Goal: Task Accomplishment & Management: Manage account settings

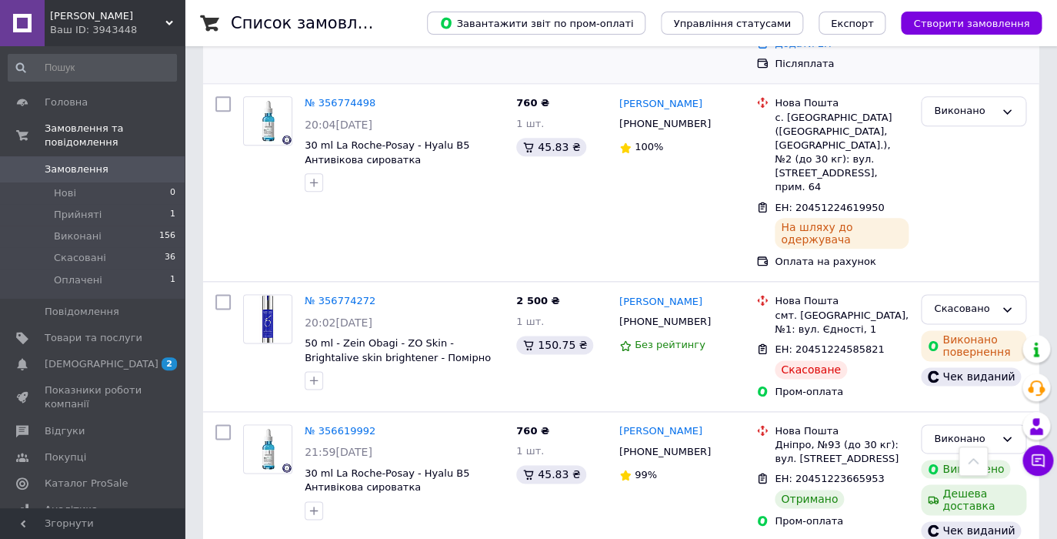
scroll to position [514, 0]
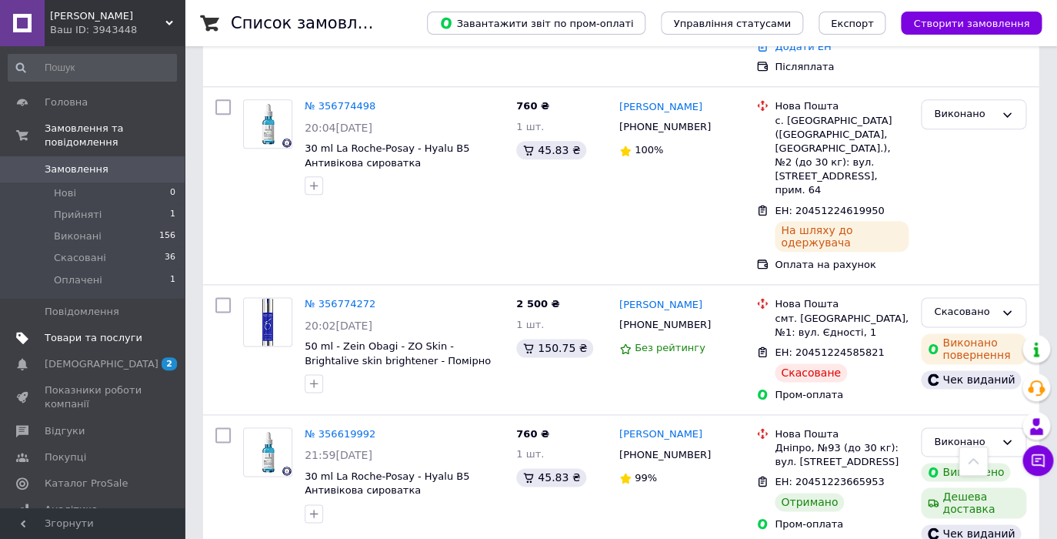
click at [61, 342] on span "Товари та послуги" at bounding box center [94, 338] width 98 height 14
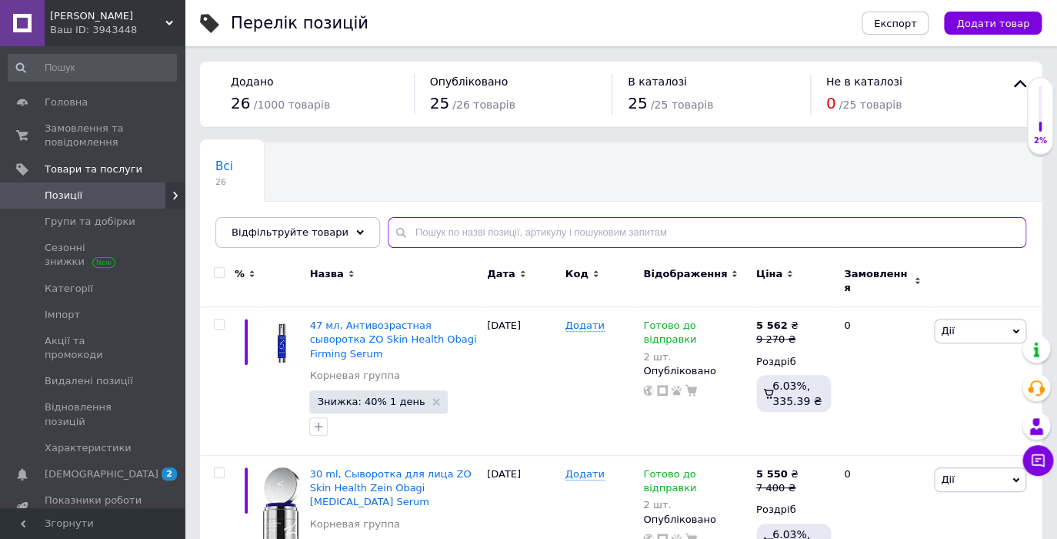
click at [479, 232] on input "text" at bounding box center [707, 232] width 639 height 31
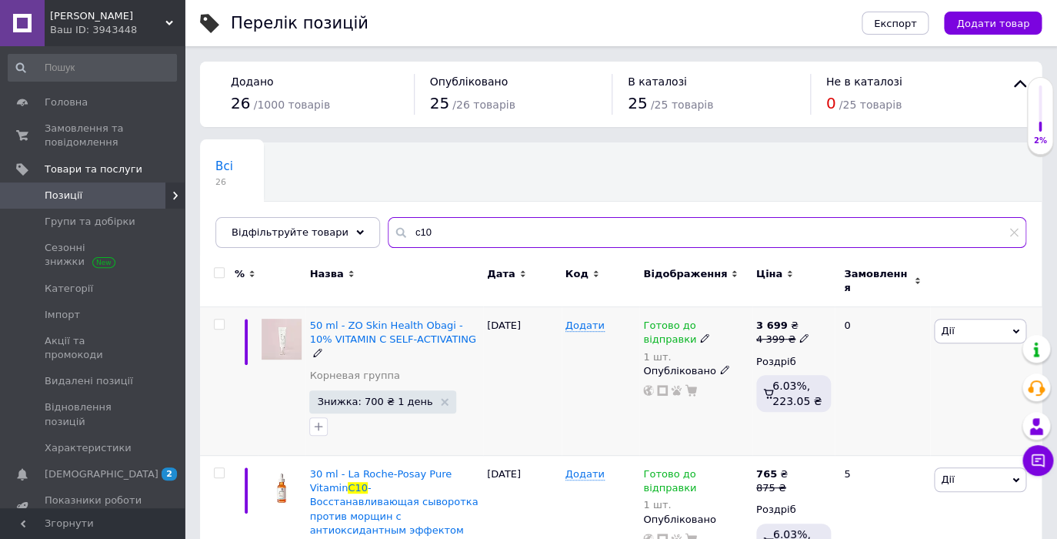
scroll to position [71, 0]
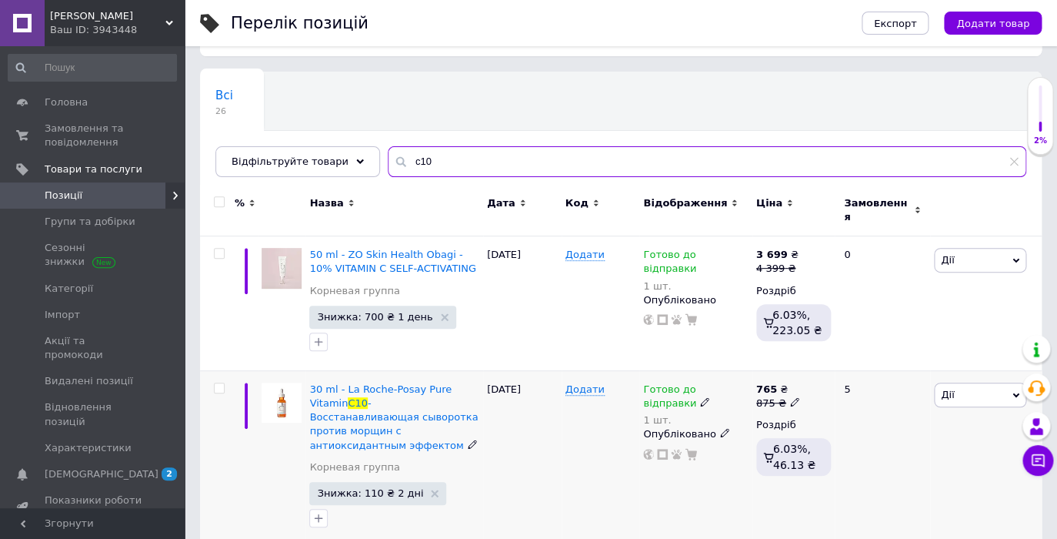
type input "c10"
click at [697, 383] on span "Готово до відправки" at bounding box center [669, 398] width 53 height 30
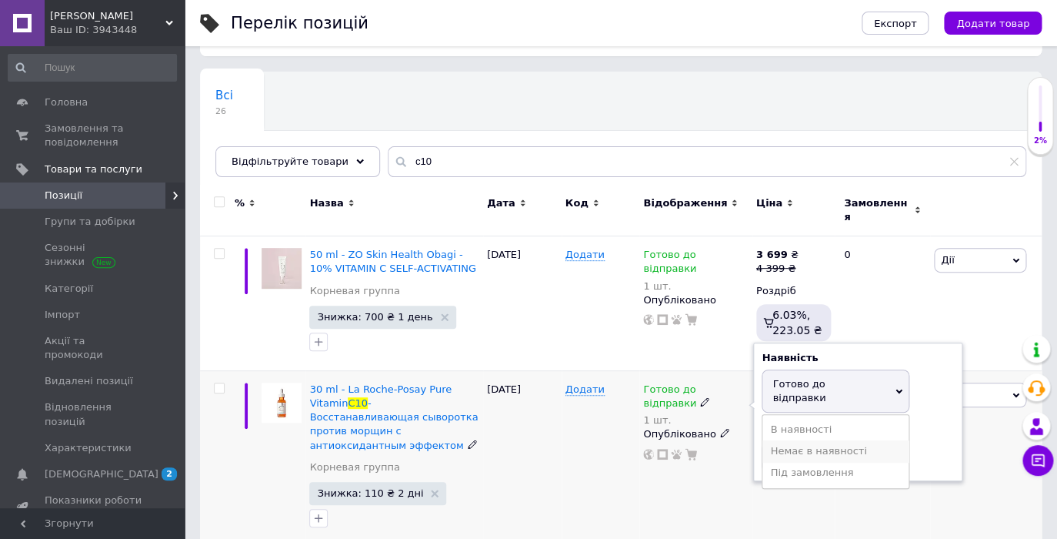
click at [787, 440] on li "Немає в наявності" at bounding box center [836, 451] width 146 height 22
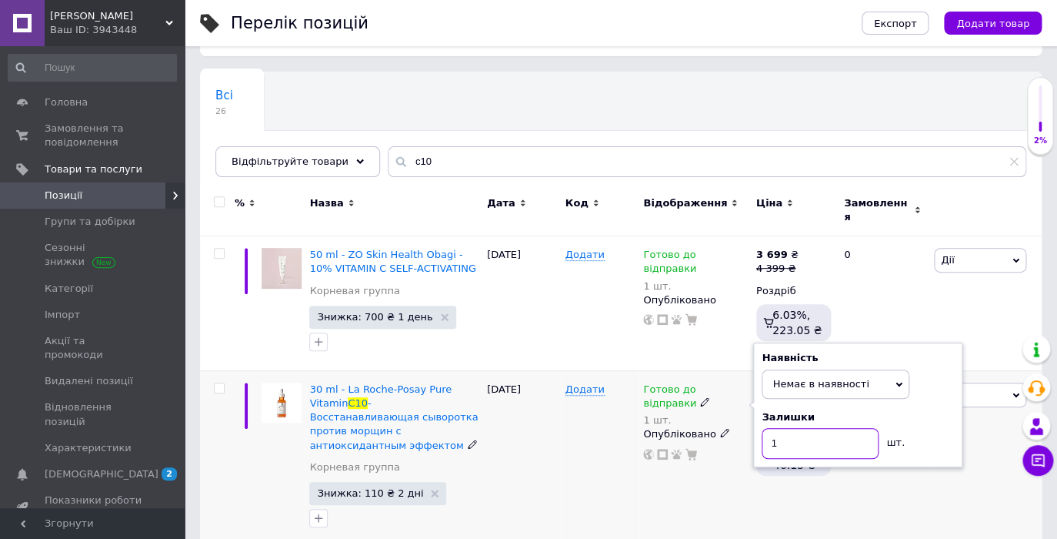
click at [796, 432] on input "1" at bounding box center [820, 443] width 117 height 31
click at [750, 488] on div "Готово до відправки 1 шт. Наявність Немає в наявності В наявності Під замовленн…" at bounding box center [696, 458] width 112 height 176
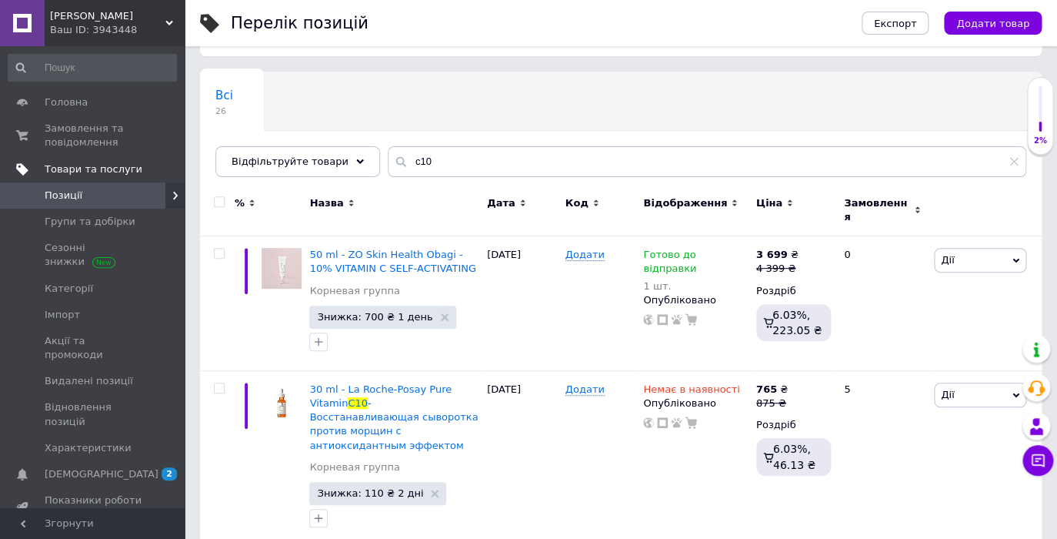
click at [77, 167] on span "Товари та послуги" at bounding box center [94, 169] width 98 height 14
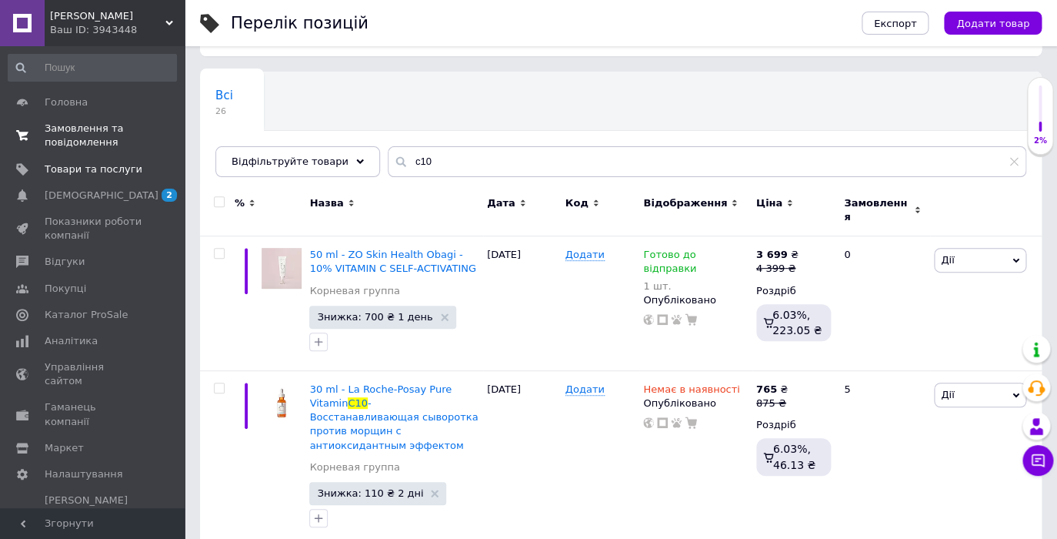
click at [77, 133] on span "Замовлення та повідомлення" at bounding box center [94, 136] width 98 height 28
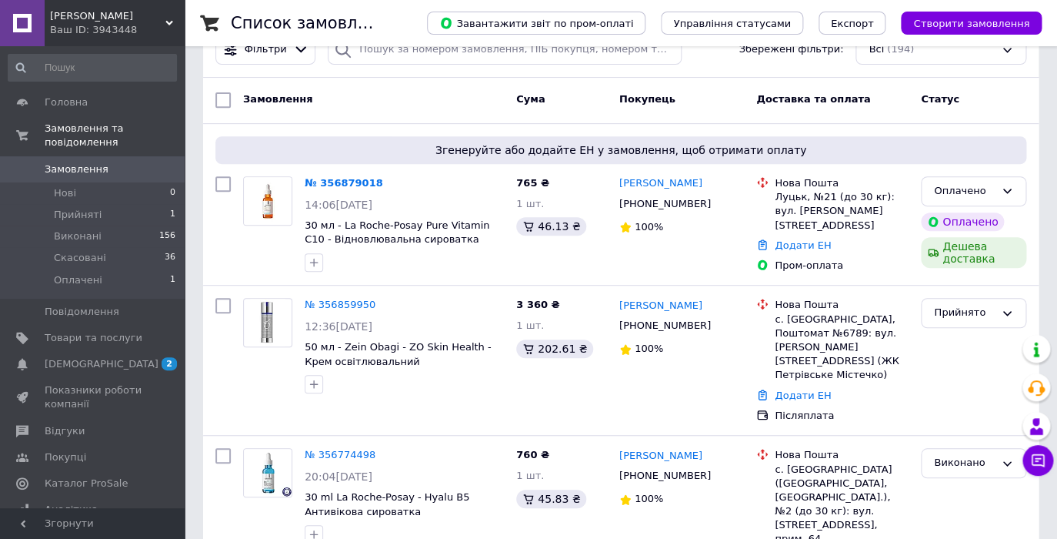
scroll to position [166, 0]
